Goal: Find specific page/section: Find specific page/section

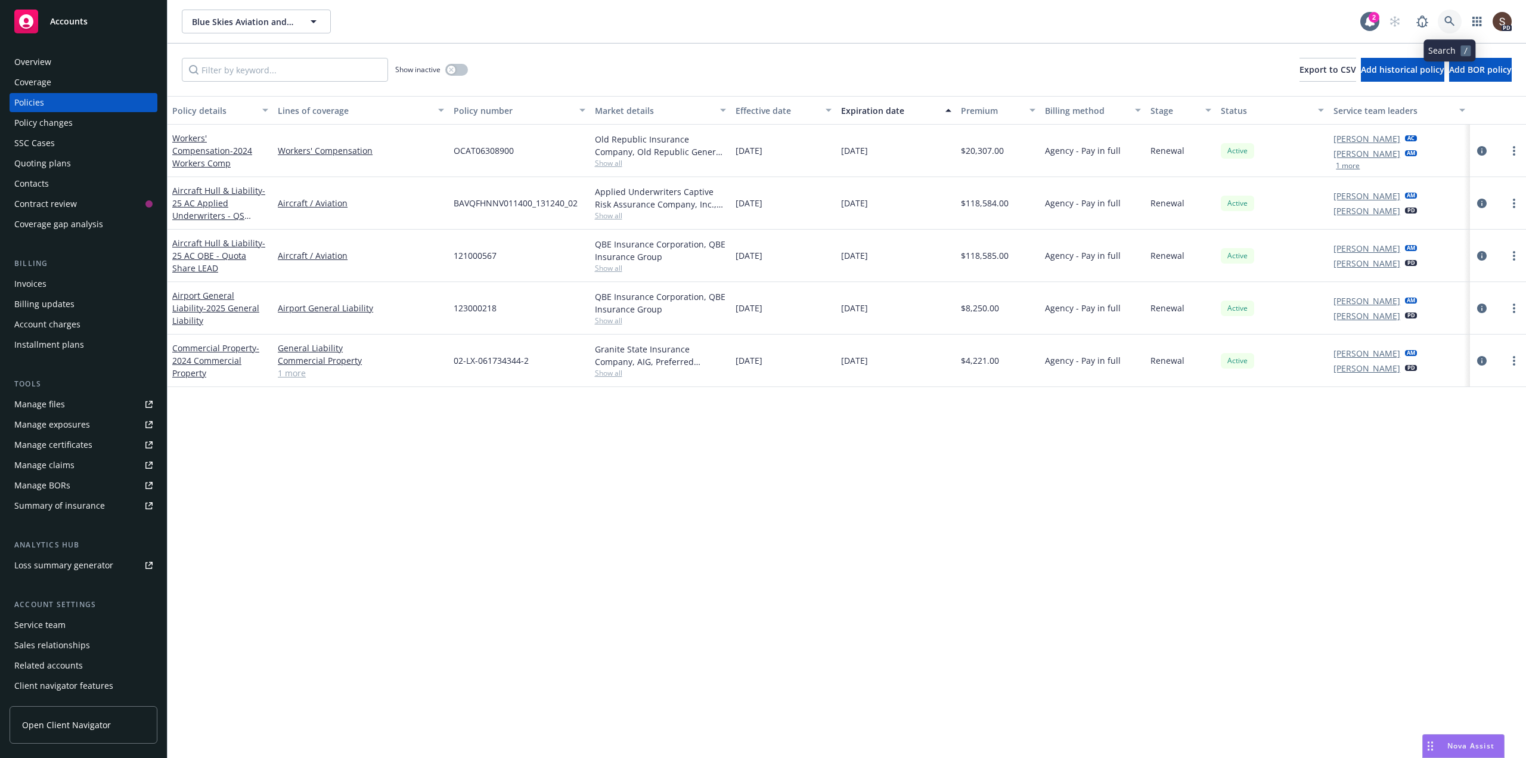
click at [1456, 19] on link at bounding box center [1450, 22] width 24 height 24
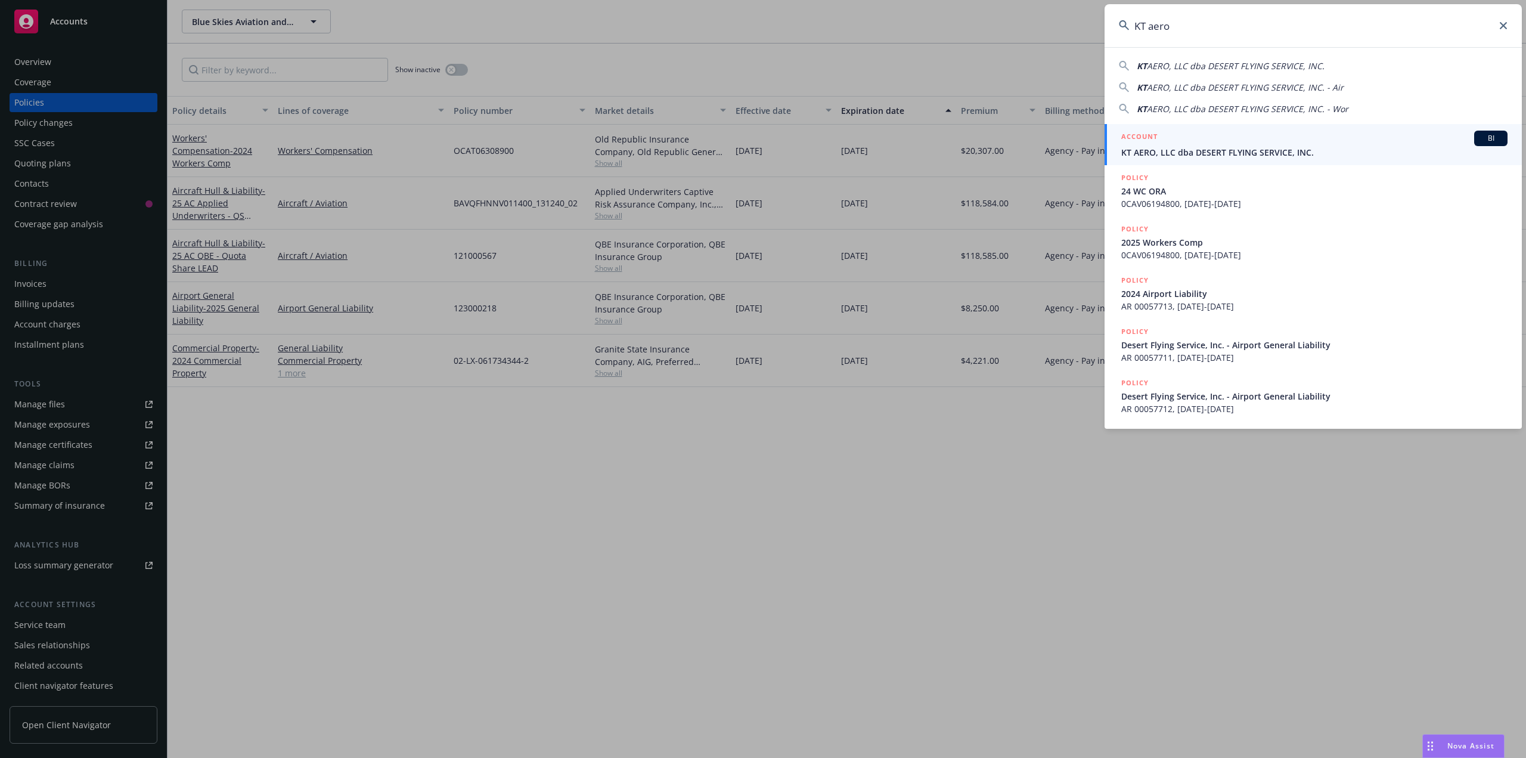
type input "KT aero"
